Goal: Transaction & Acquisition: Subscribe to service/newsletter

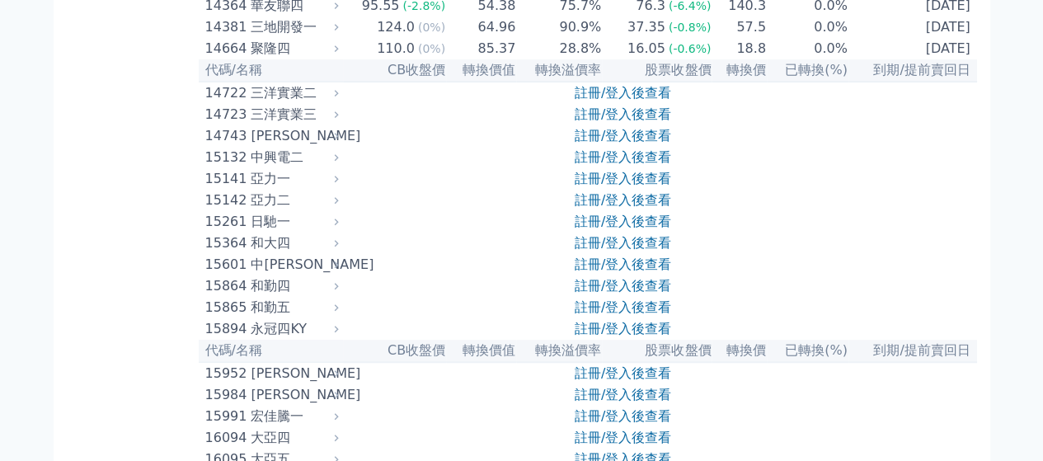
scroll to position [412, 0]
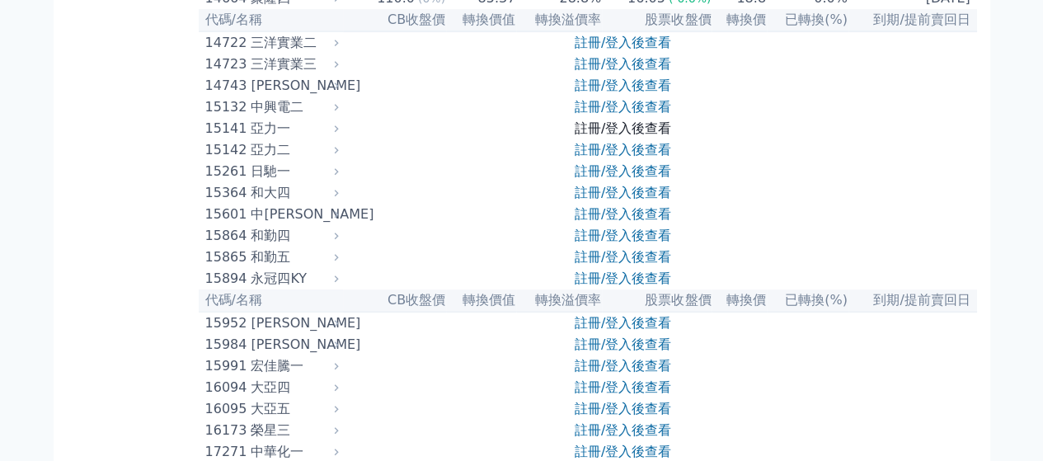
click at [652, 136] on link "註冊/登入後查看" at bounding box center [623, 128] width 96 height 16
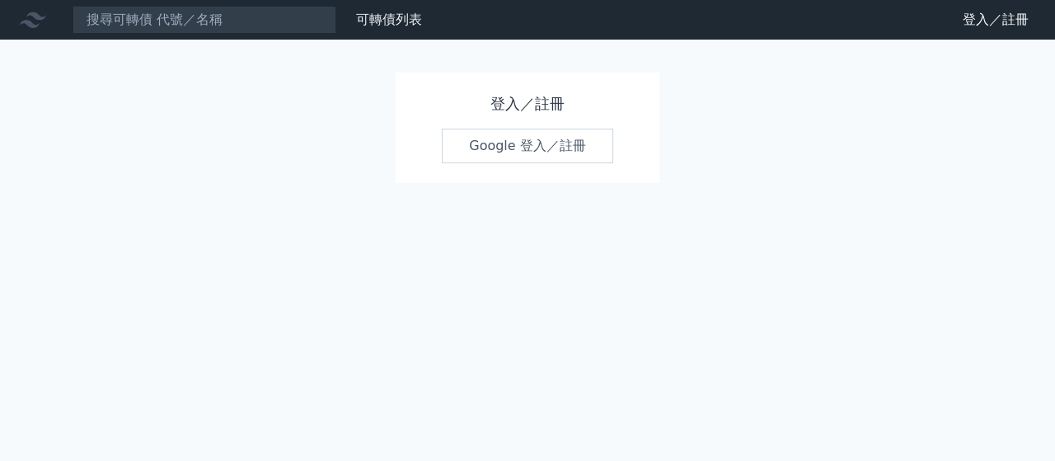
click at [537, 152] on link "Google 登入／註冊" at bounding box center [528, 146] width 172 height 35
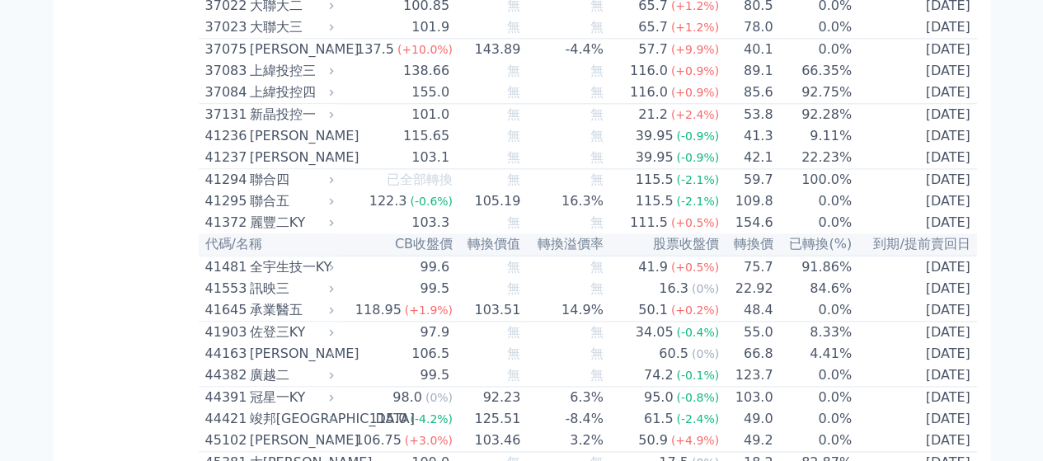
scroll to position [4123, 0]
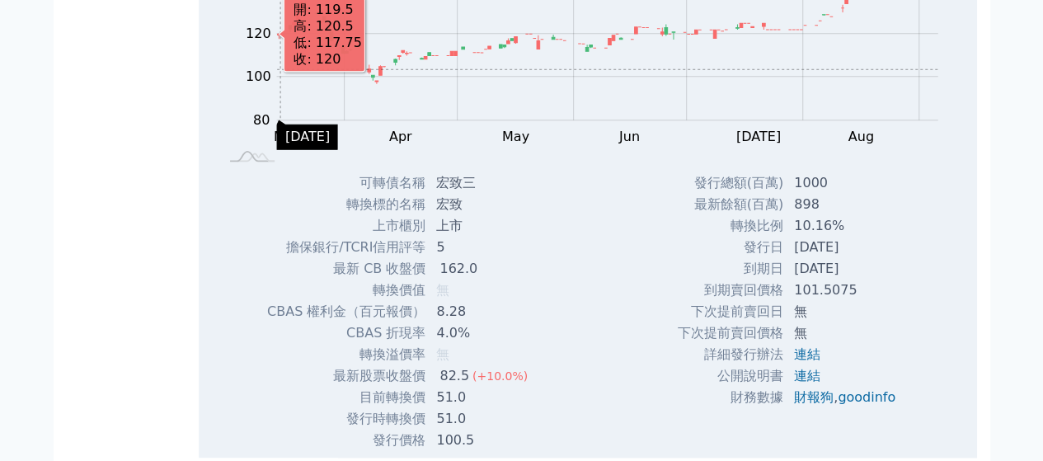
scroll to position [3958, 0]
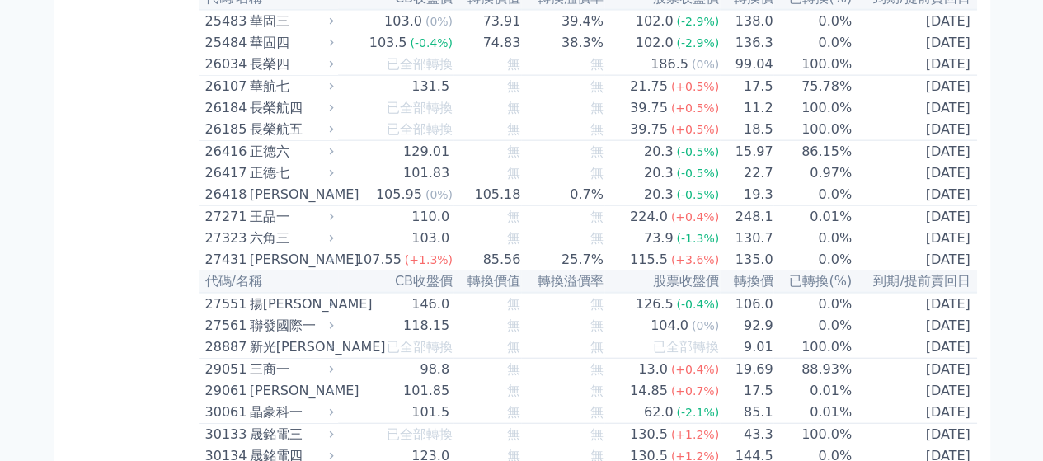
scroll to position [1732, 0]
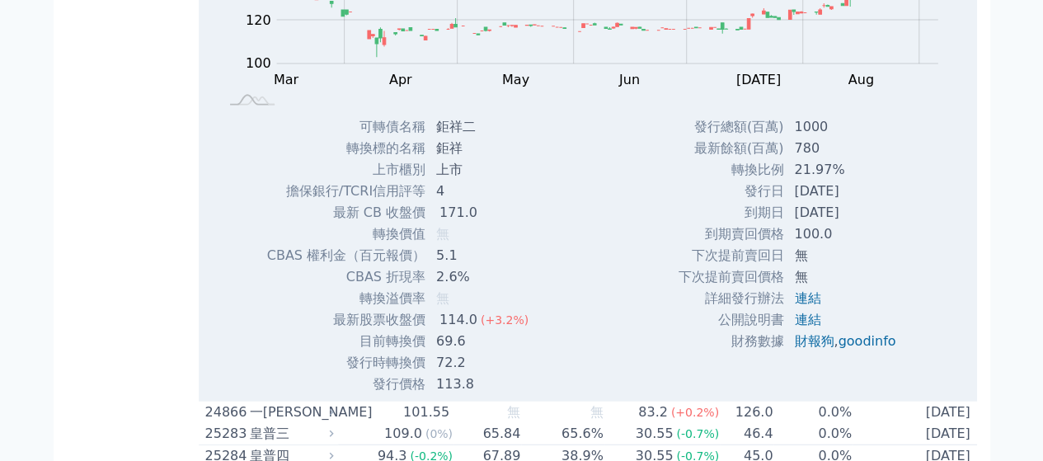
scroll to position [1897, 0]
